Goal: Information Seeking & Learning: Compare options

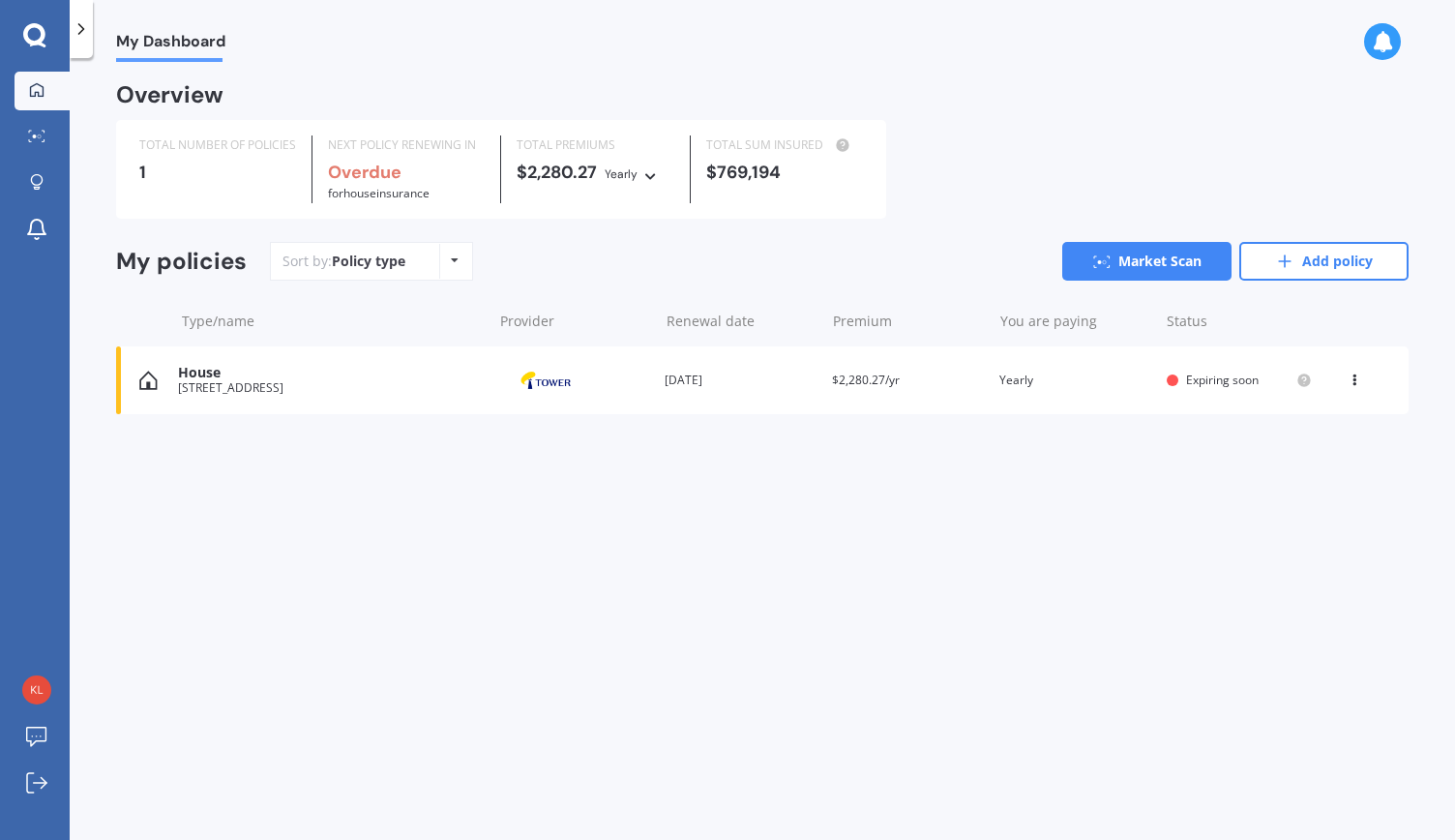
click at [1354, 381] on icon at bounding box center [1354, 376] width 14 height 12
click at [1317, 421] on div "View policy" at bounding box center [1312, 416] width 191 height 39
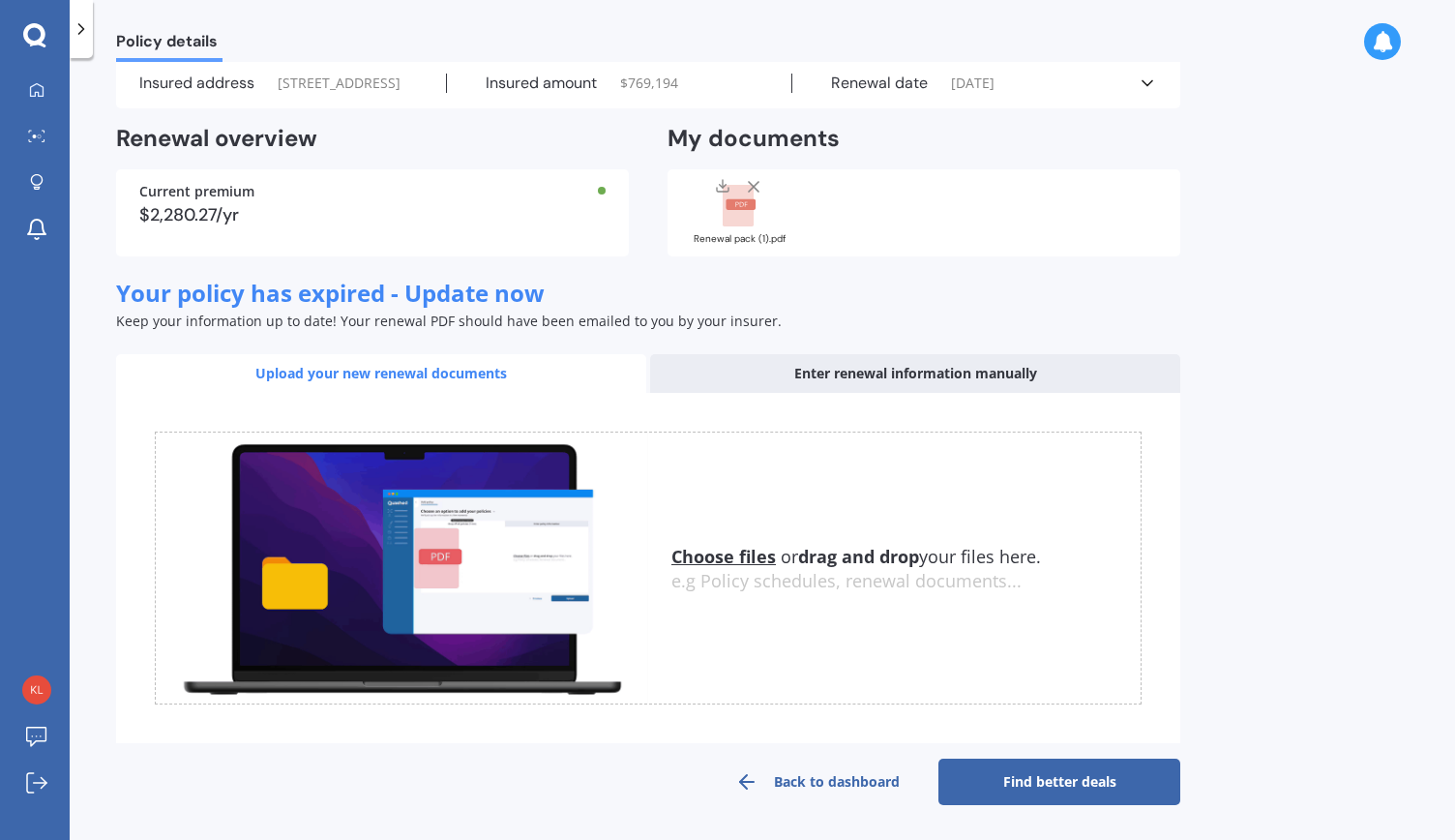
scroll to position [110, 0]
click at [1063, 785] on link "Find better deals" at bounding box center [1059, 781] width 242 height 47
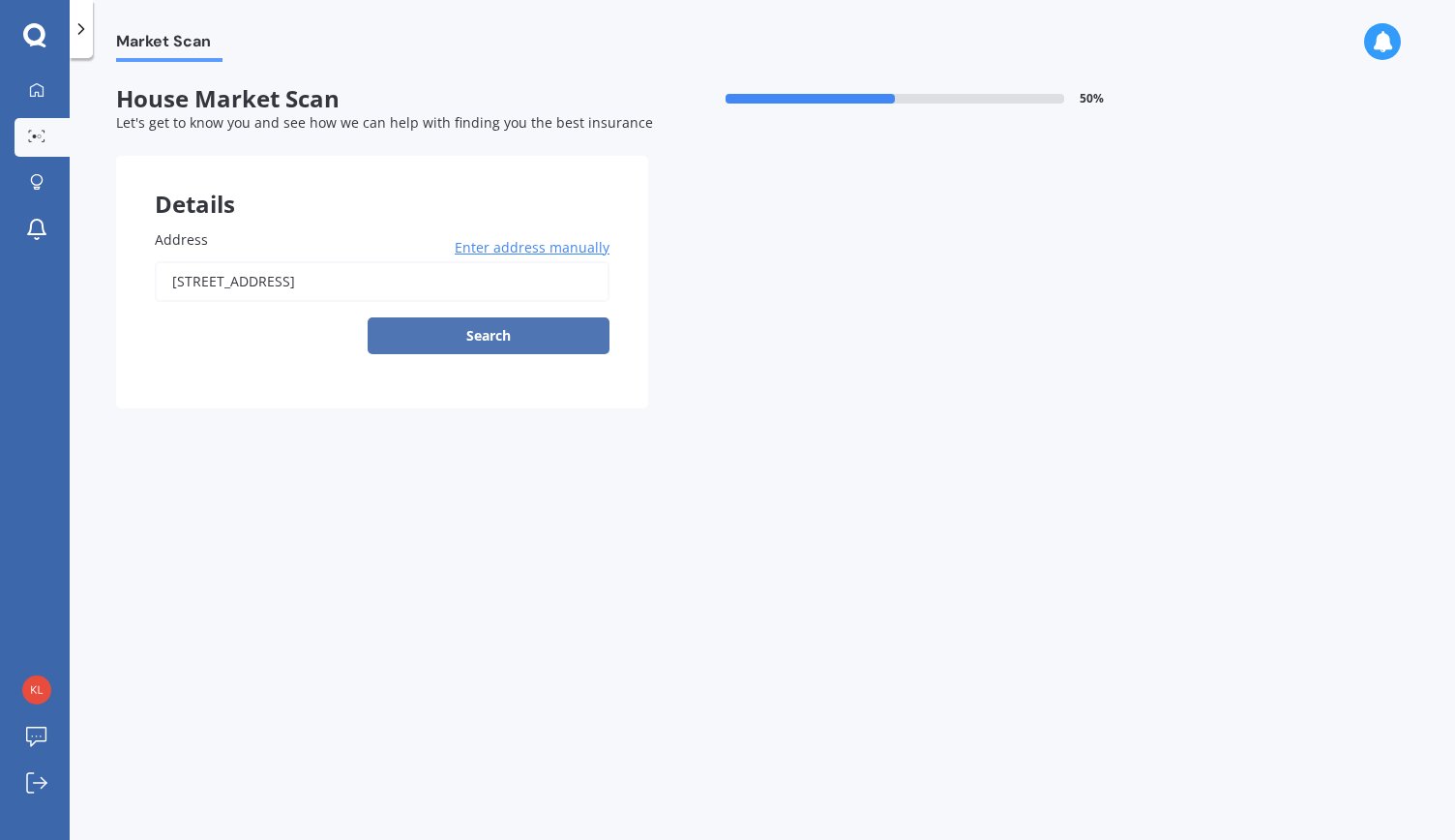
click at [511, 325] on button "Search" at bounding box center [488, 335] width 242 height 37
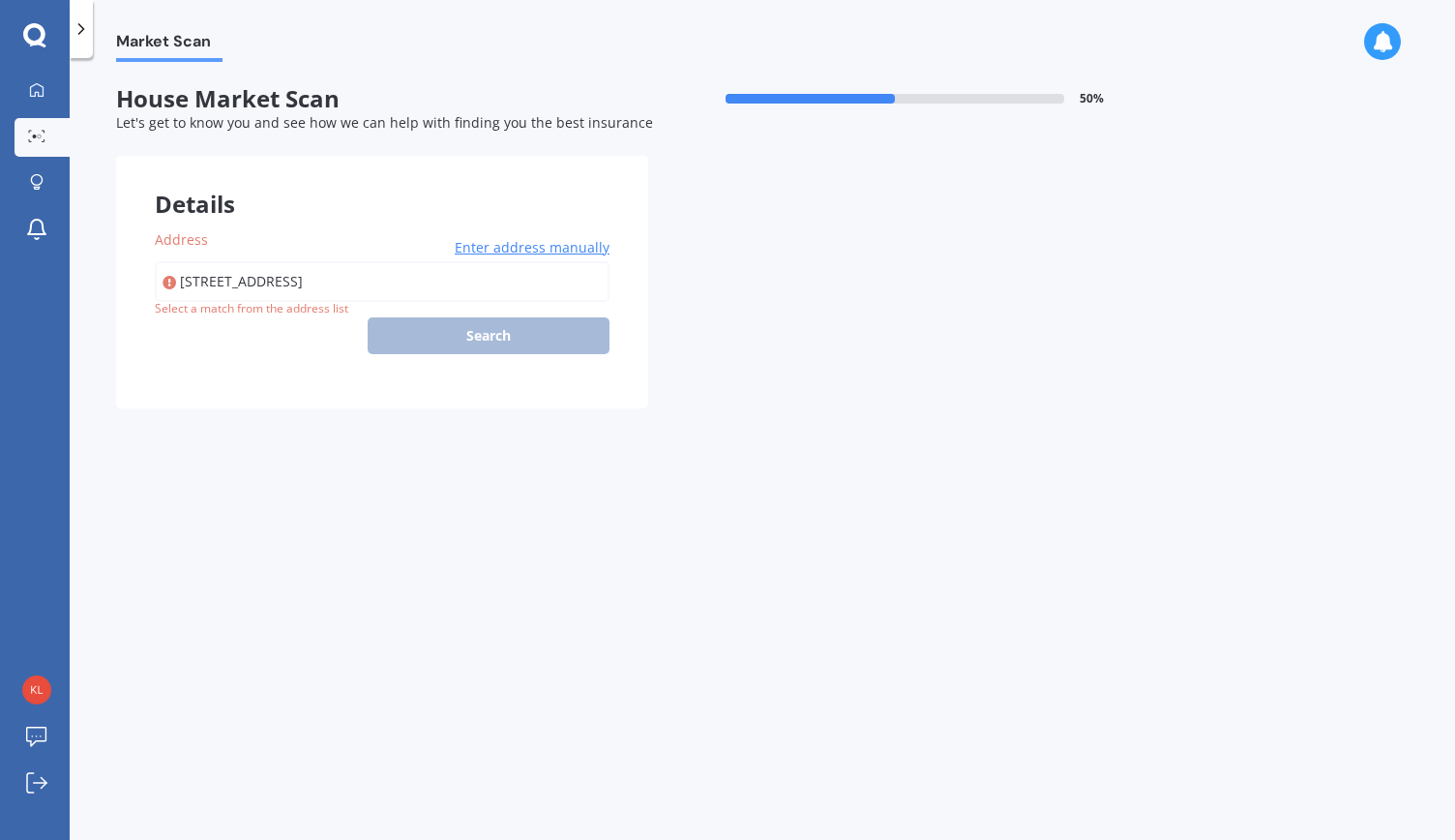
type input "117A Severn Street, Island Bay, Wellington 6023"
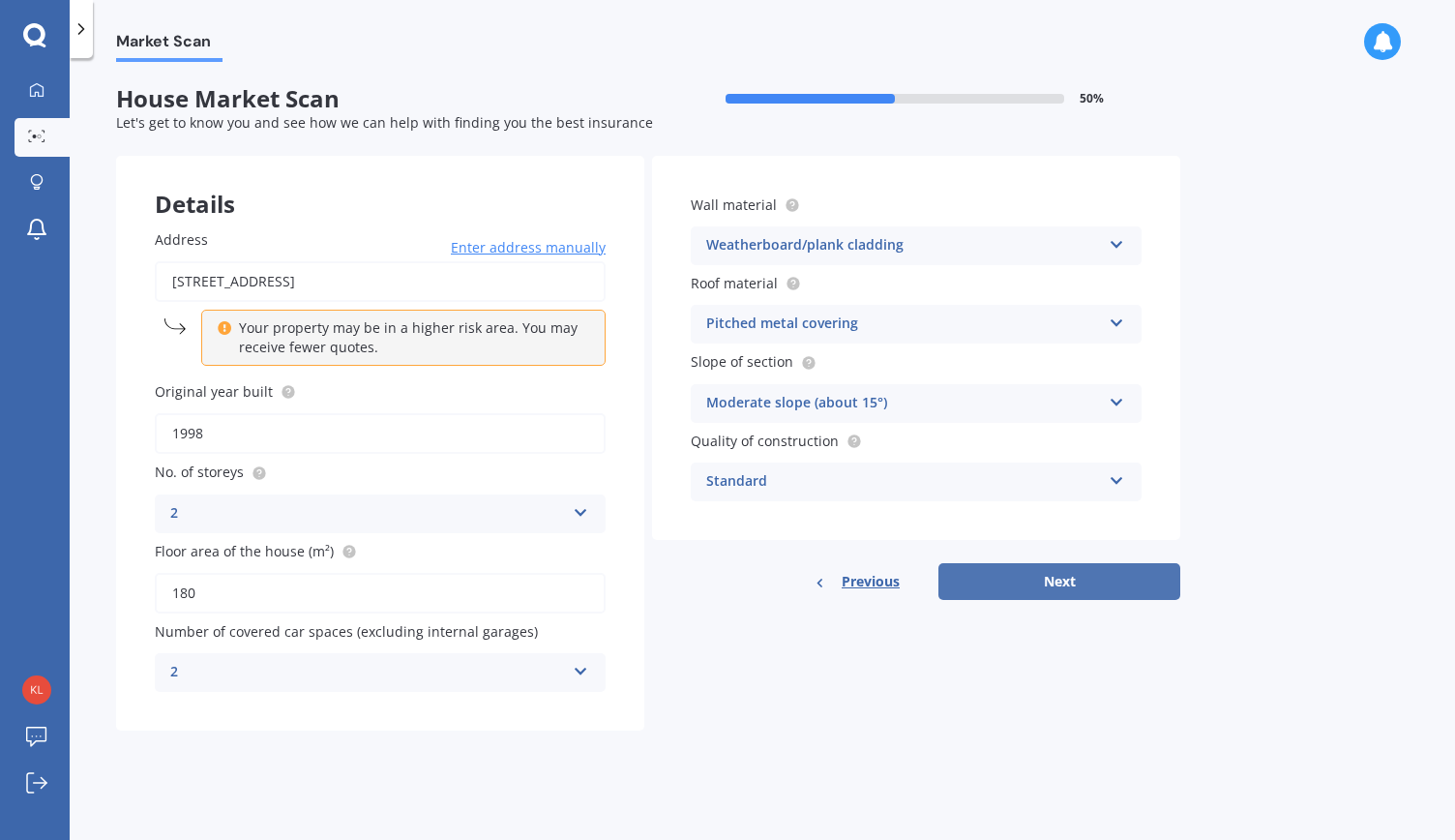
click at [1071, 577] on button "Next" at bounding box center [1059, 581] width 242 height 37
select select "26"
select select "09"
select select "1968"
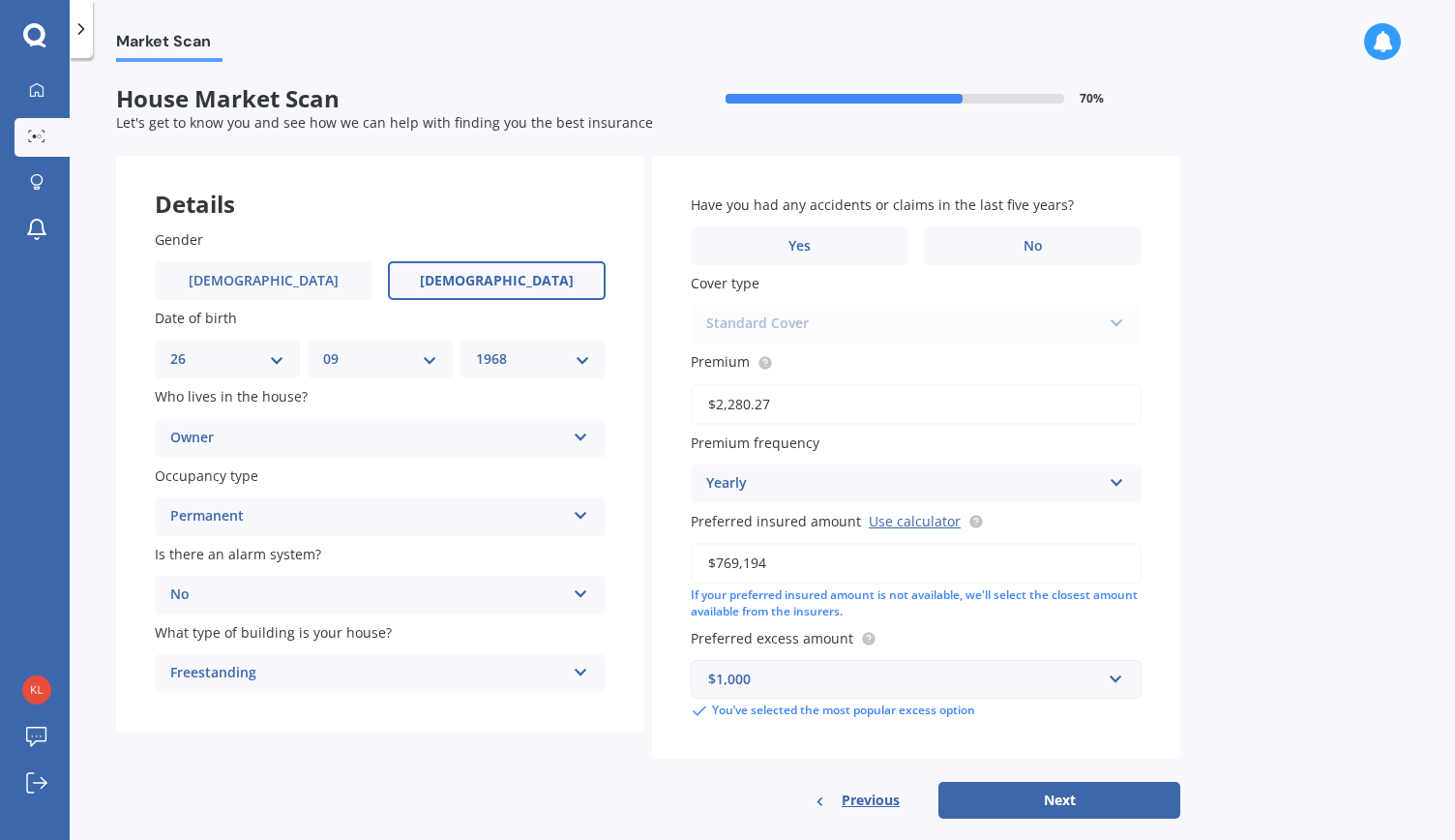
click at [733, 563] on input "$769,194" at bounding box center [916, 562] width 451 height 41
drag, startPoint x: 790, startPoint y: 565, endPoint x: 718, endPoint y: 565, distance: 72.0
click at [718, 565] on input "$769,194" at bounding box center [916, 562] width 451 height 41
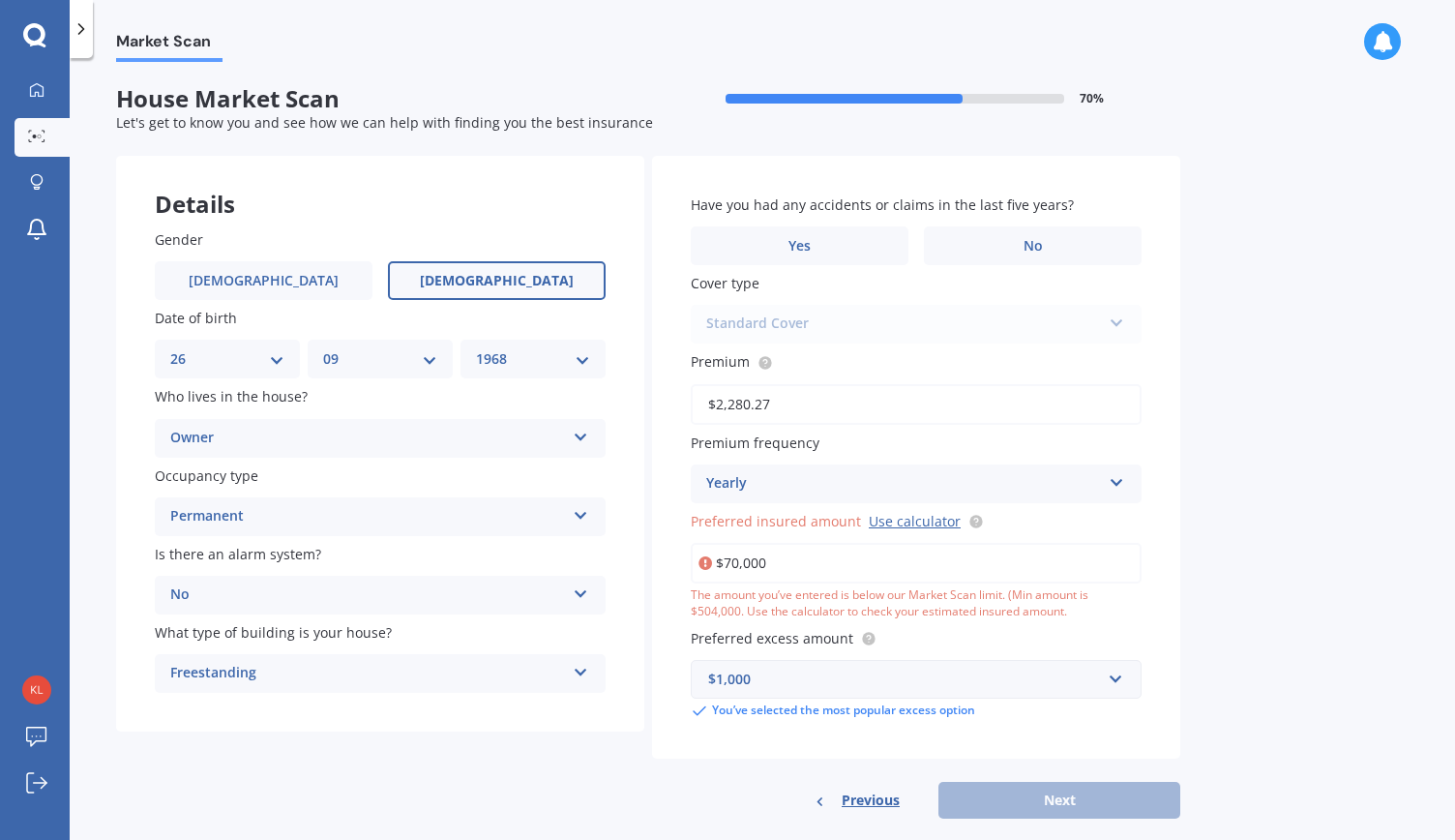
click at [733, 560] on input "$70,000" at bounding box center [916, 562] width 451 height 41
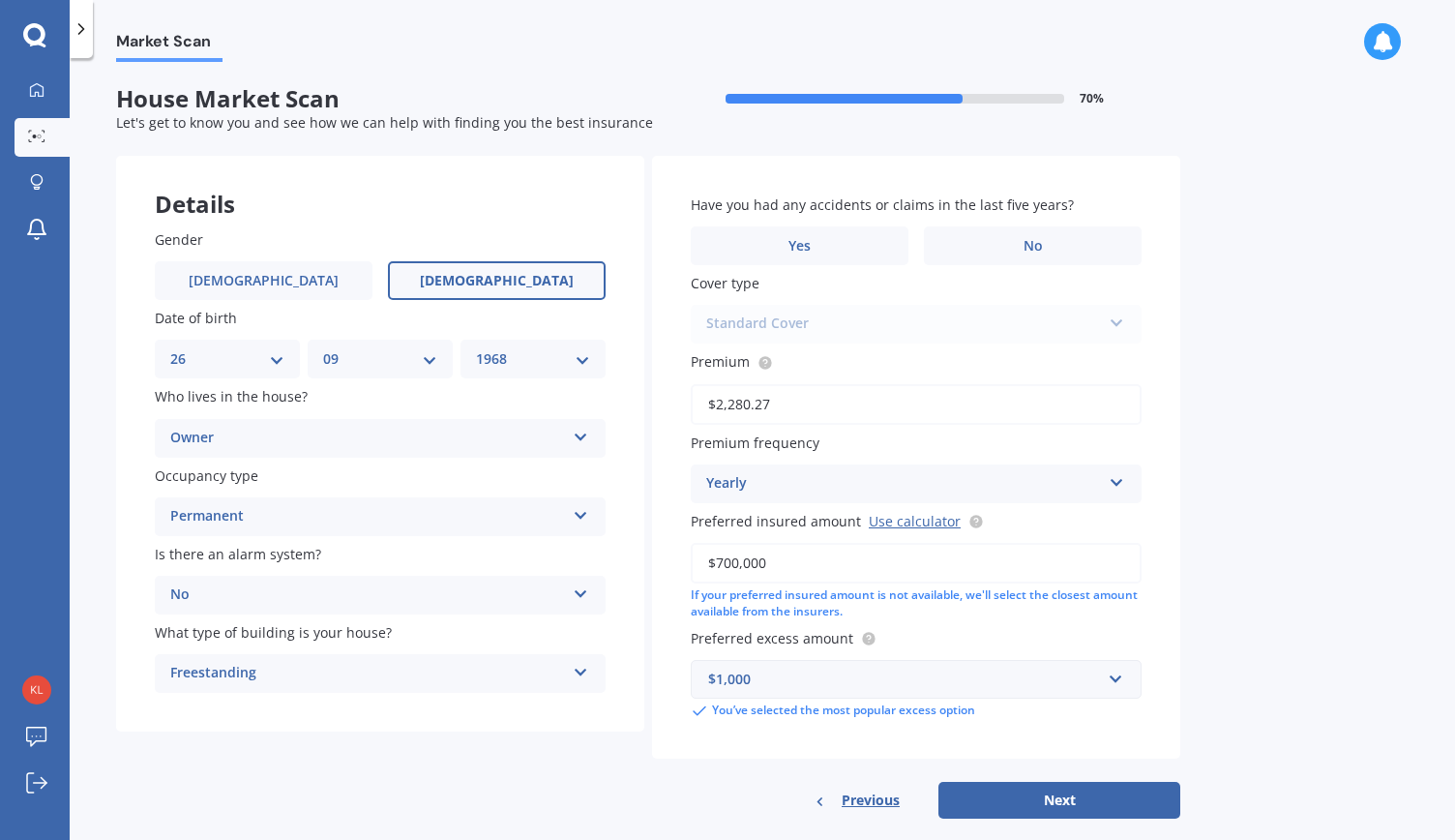
type input "$700,000"
click at [1256, 614] on div "Market Scan House Market Scan 70 % Let's get to know you and see how we can hel…" at bounding box center [762, 452] width 1385 height 781
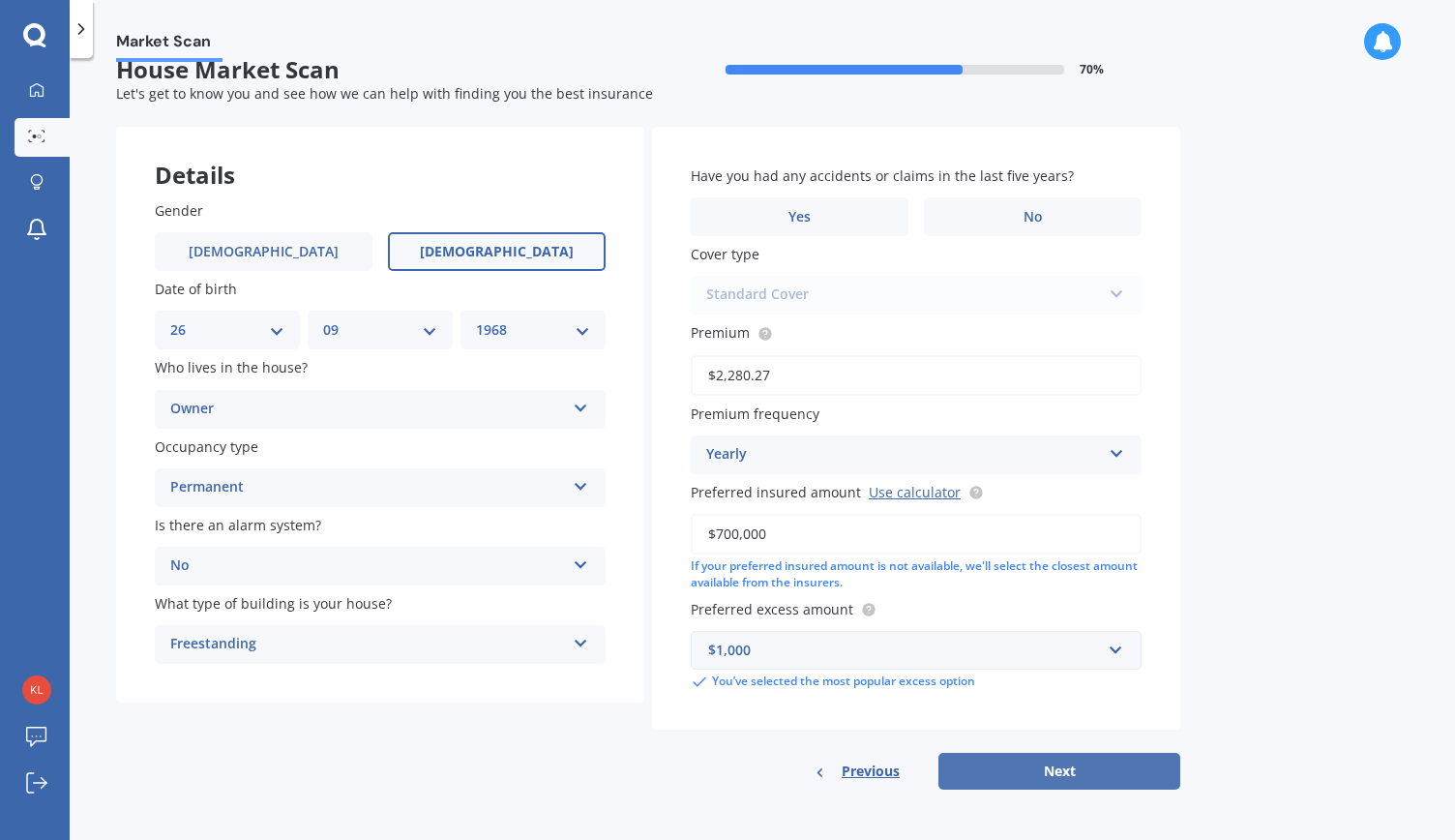
click at [1072, 774] on button "Next" at bounding box center [1059, 770] width 242 height 37
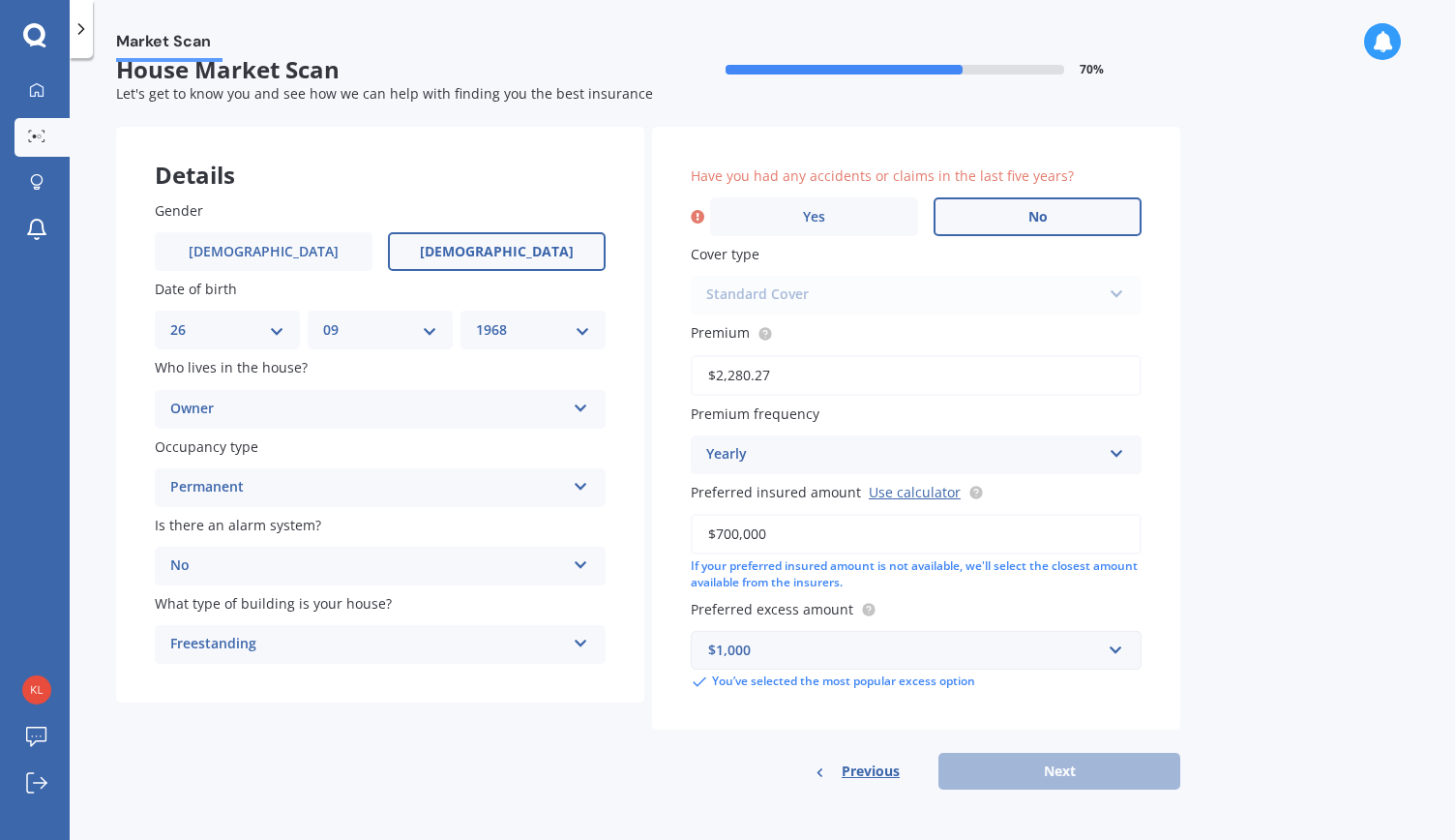
click at [1045, 220] on span "No" at bounding box center [1037, 217] width 19 height 17
click at [0, 0] on input "No" at bounding box center [0, 0] width 0 height 0
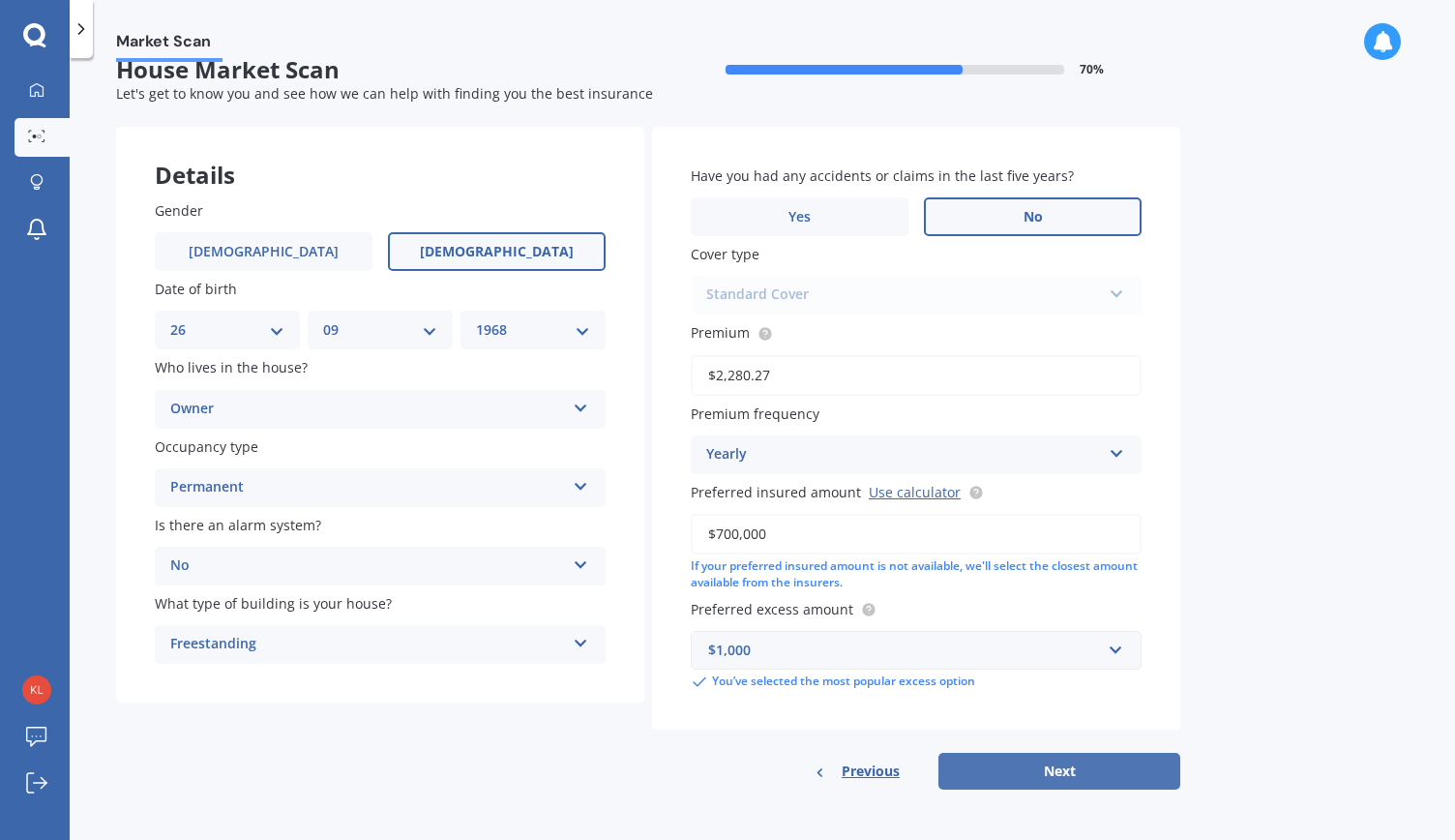
click at [1068, 772] on button "Next" at bounding box center [1059, 770] width 242 height 37
select select "26"
select select "09"
select select "1968"
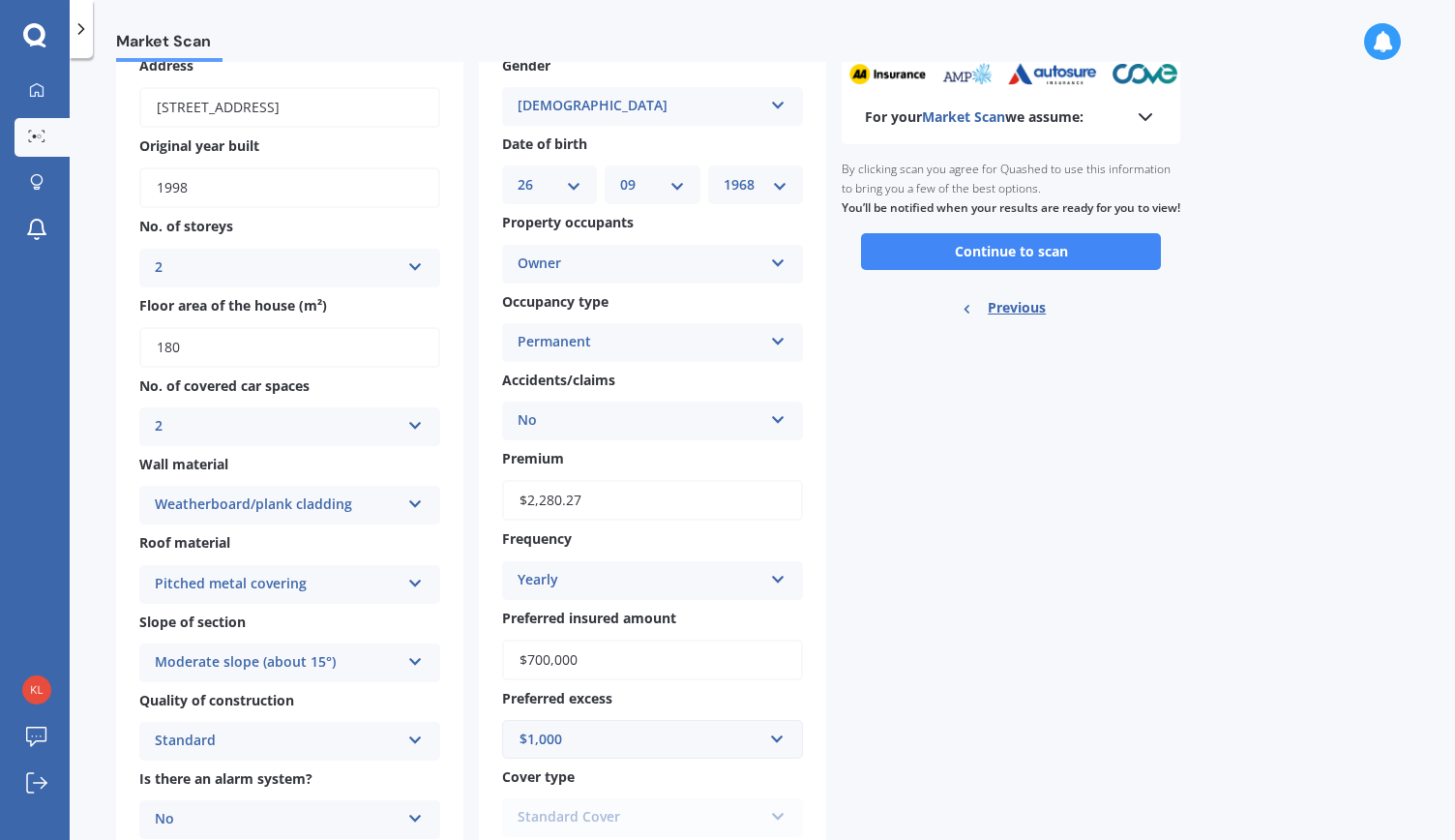
scroll to position [0, 0]
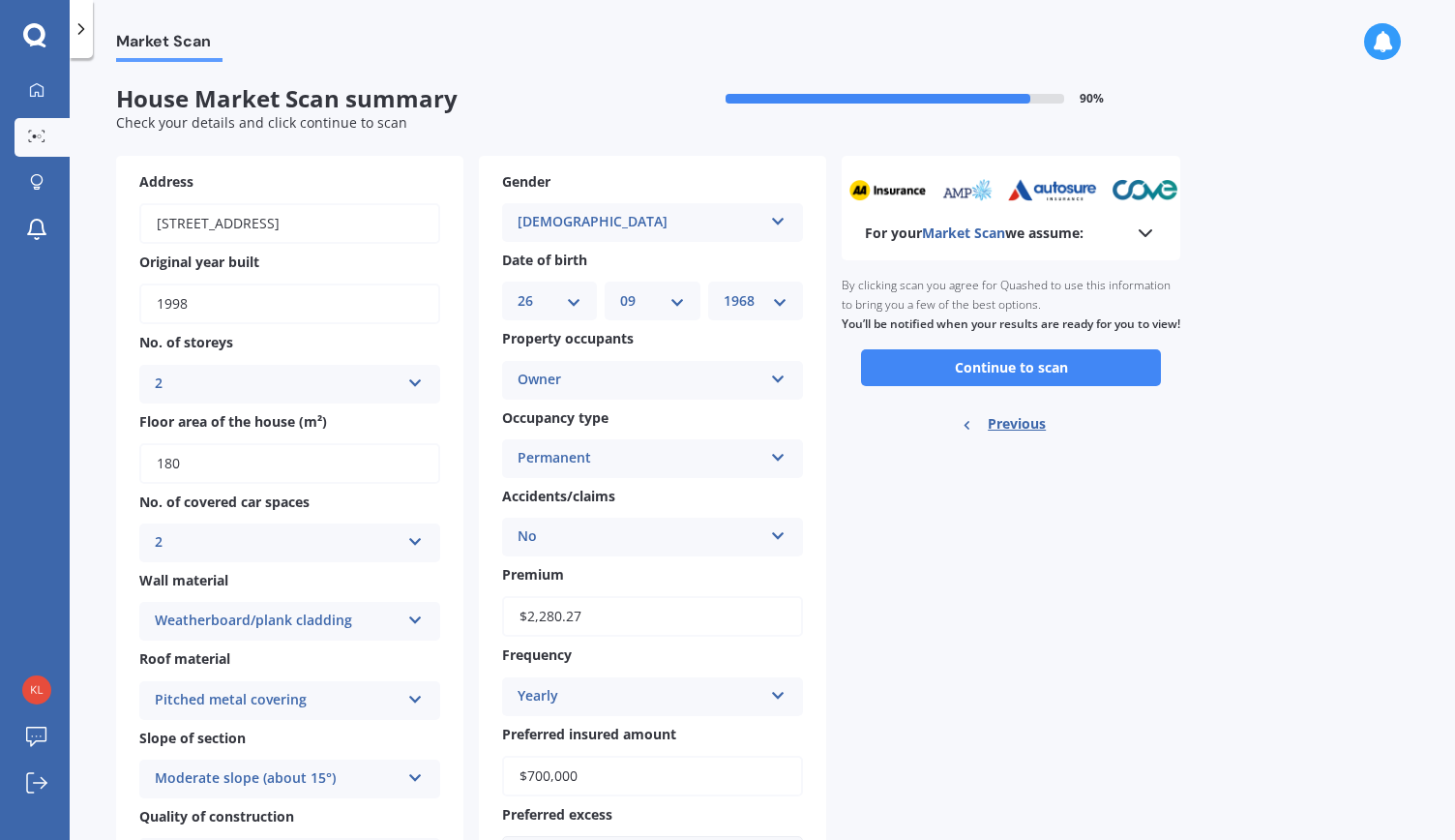
click at [1143, 229] on icon at bounding box center [1144, 233] width 23 height 23
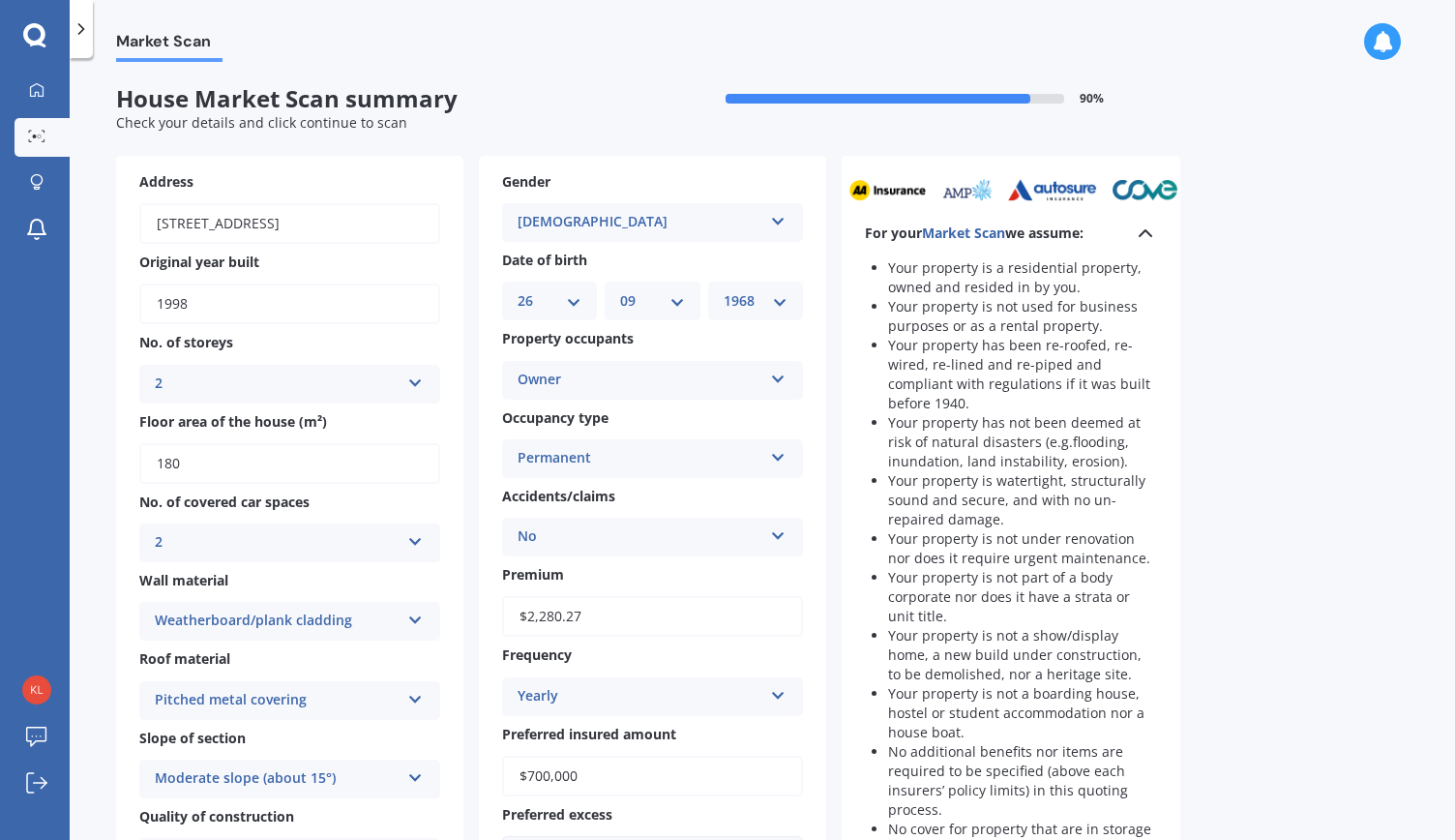
click at [1143, 230] on polyline at bounding box center [1145, 233] width 12 height 6
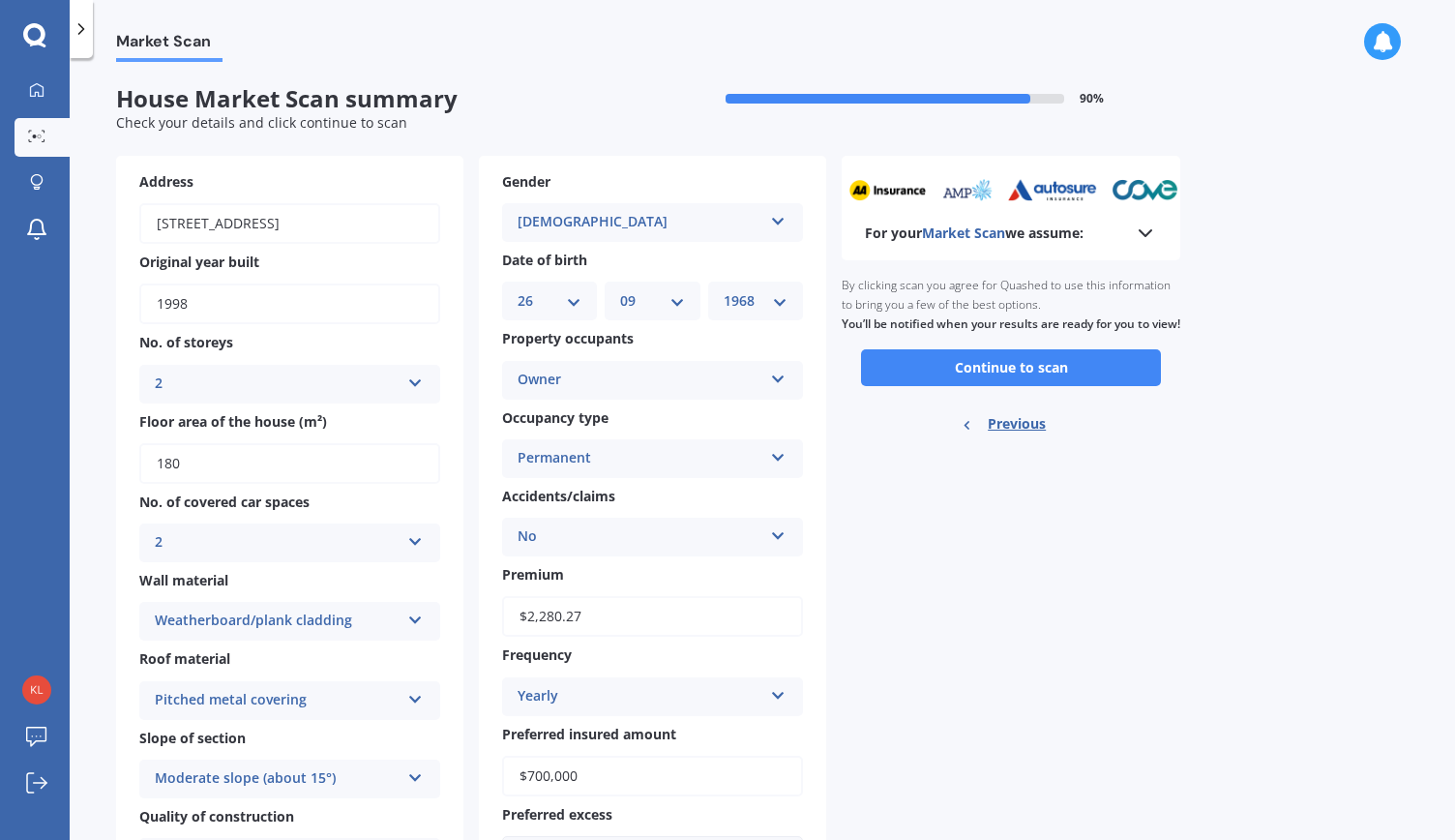
click at [1143, 229] on icon at bounding box center [1144, 233] width 23 height 23
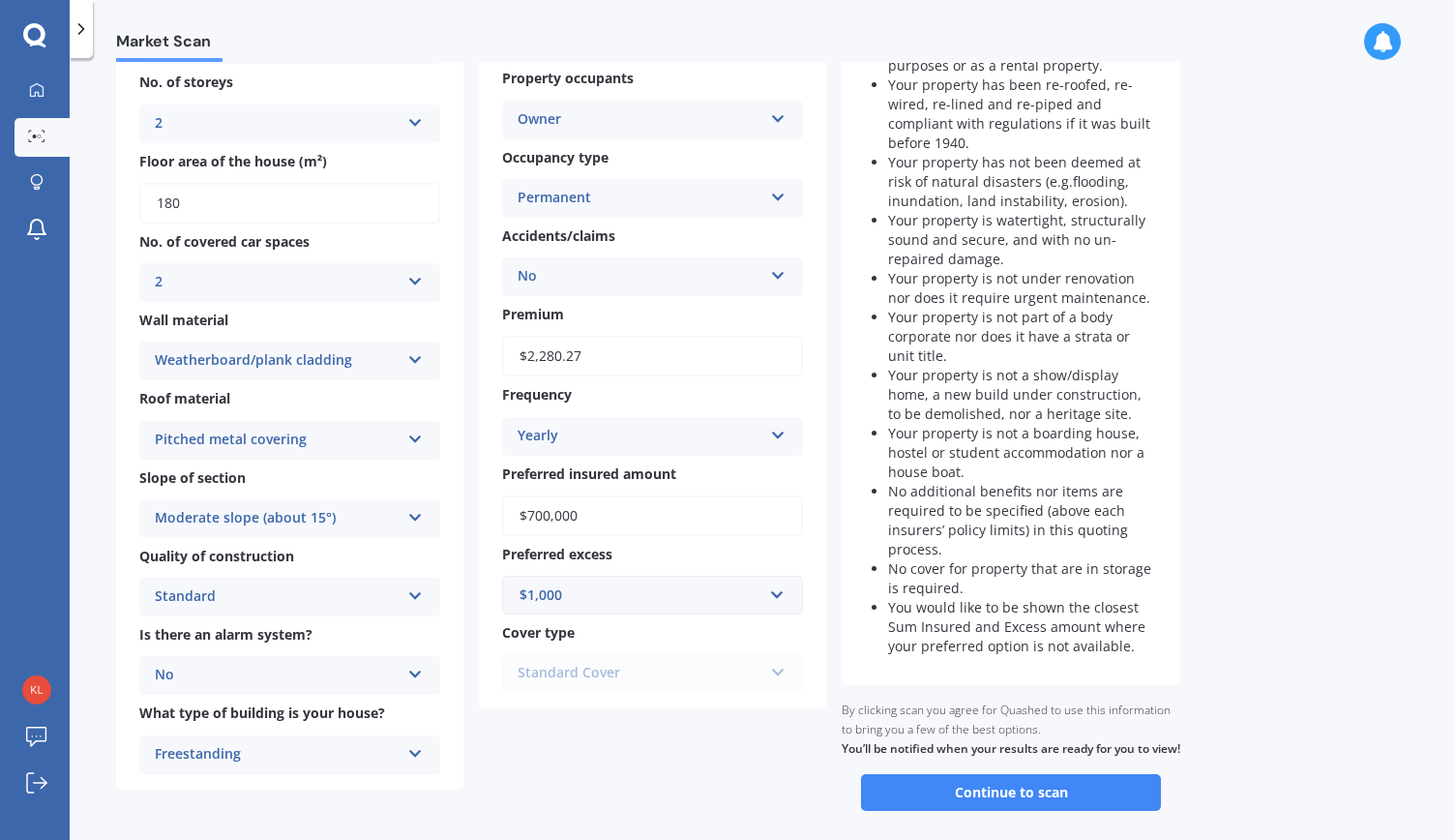
scroll to position [291, 0]
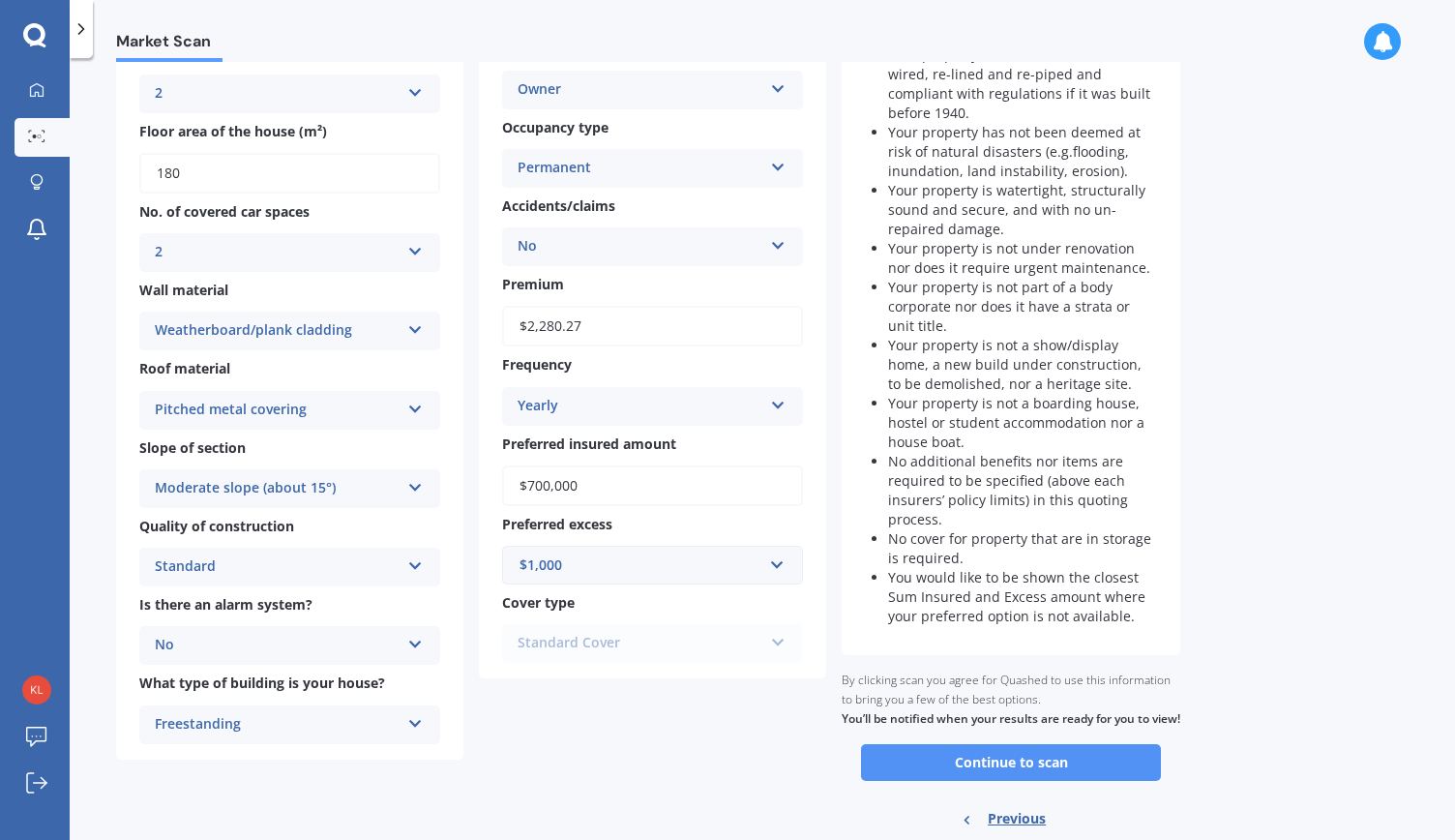
click at [1006, 771] on button "Continue to scan" at bounding box center [1010, 761] width 300 height 37
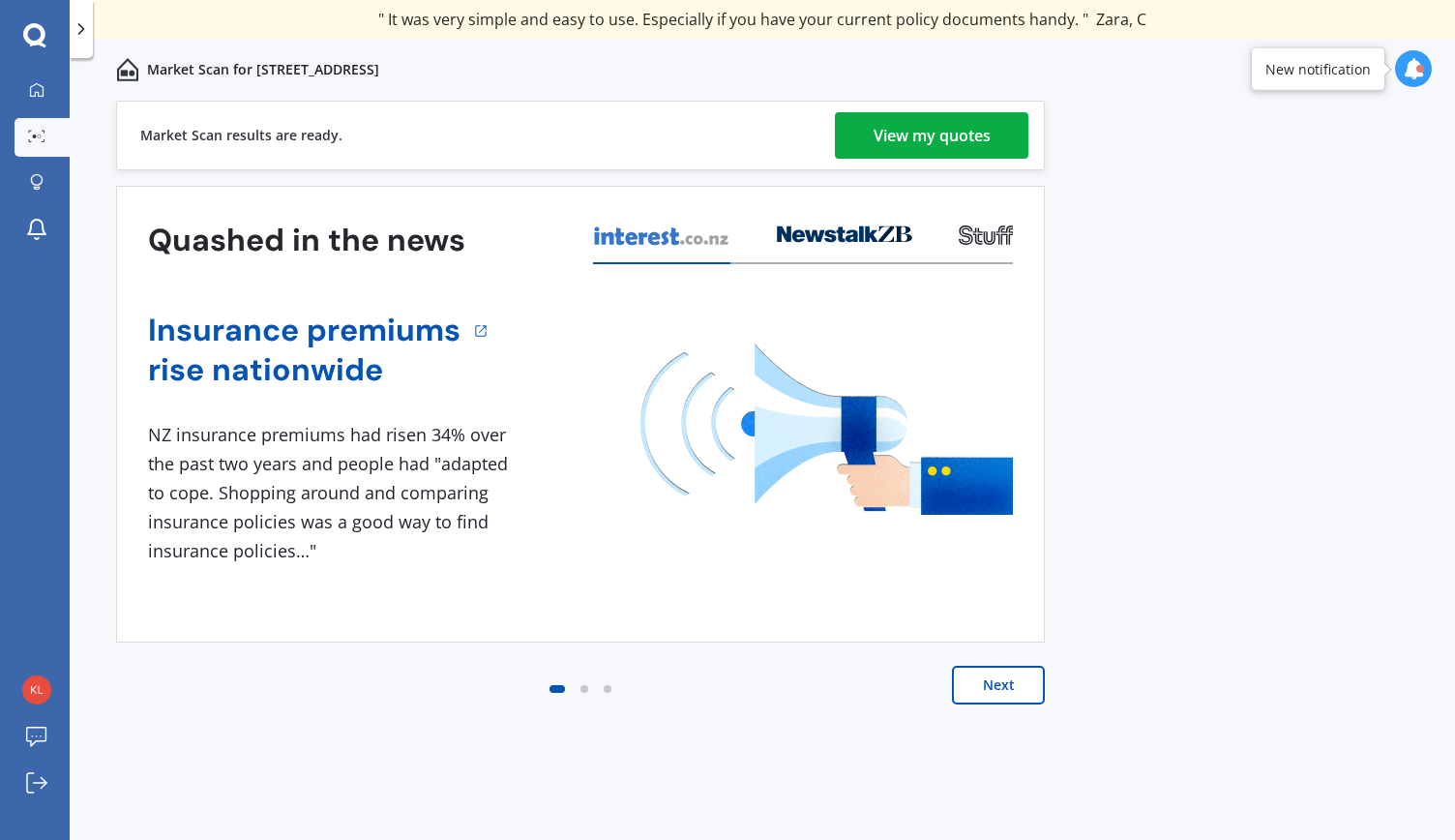
click at [993, 691] on button "Next" at bounding box center [997, 685] width 93 height 39
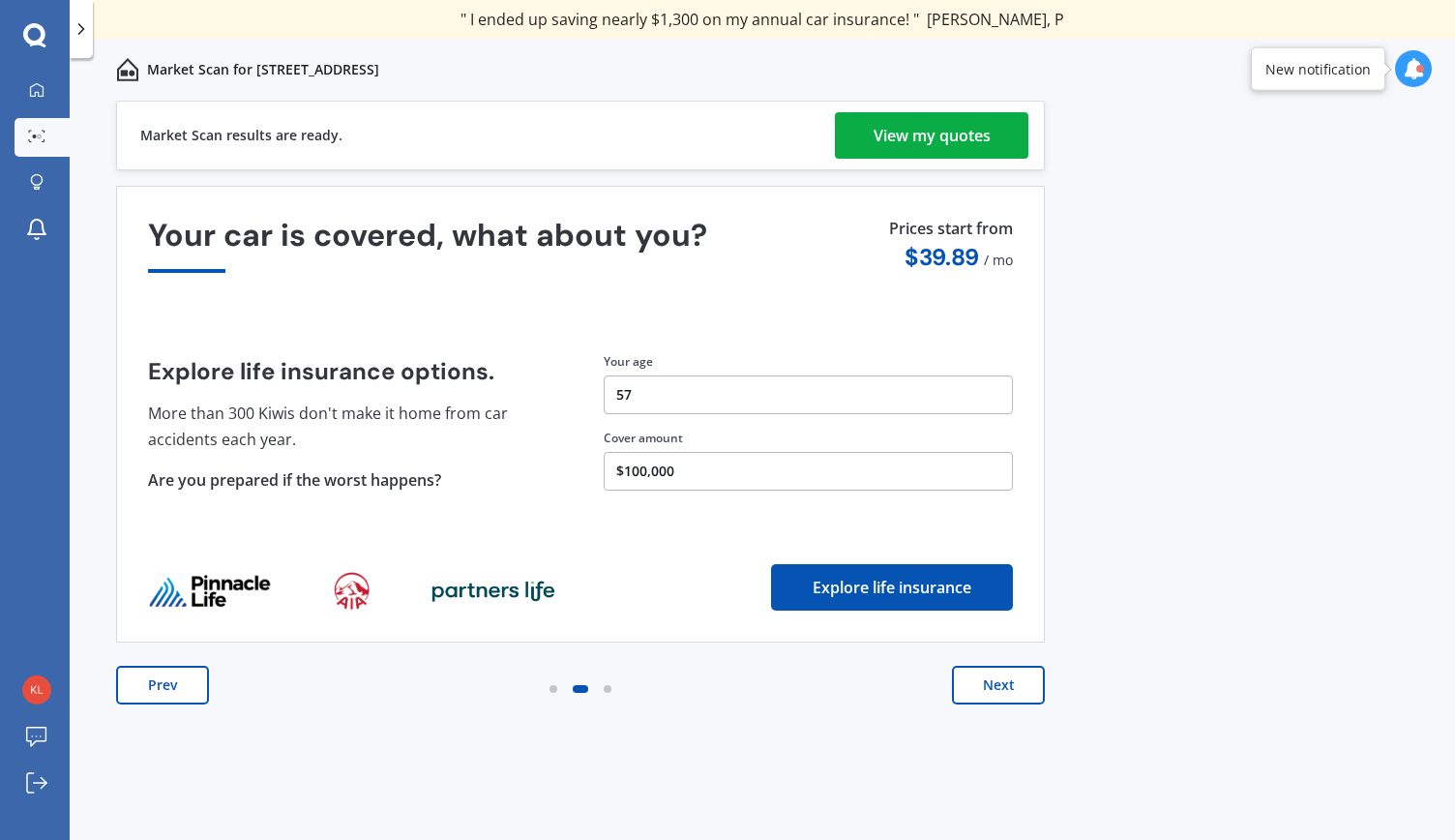
click at [961, 140] on div "View my quotes" at bounding box center [933, 135] width 117 height 47
